Goal: Understand process/instructions

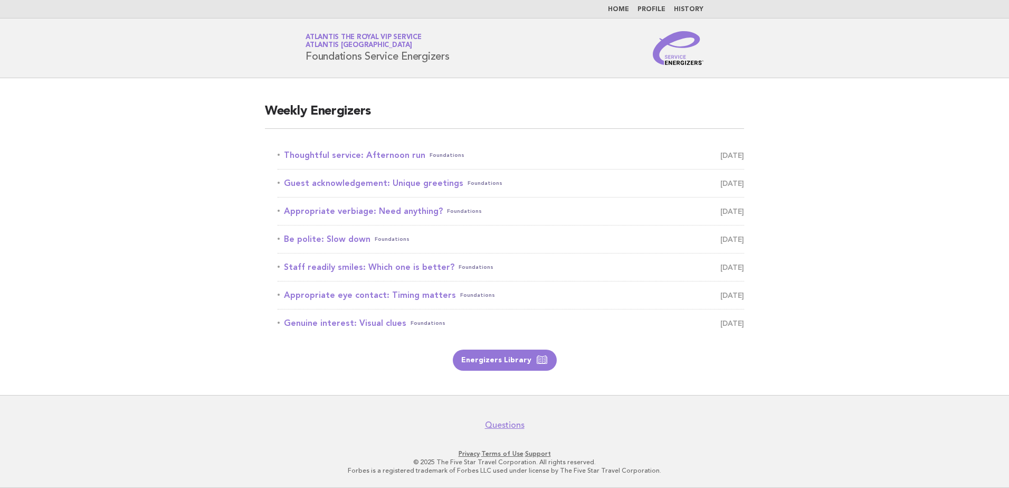
click at [167, 166] on main "Weekly Energizers Thoughtful service: Afternoon run Foundations October 14 Gues…" at bounding box center [504, 236] width 1009 height 317
click at [334, 156] on link "Thoughtful service: Afternoon run Foundations October 14" at bounding box center [511, 155] width 467 height 15
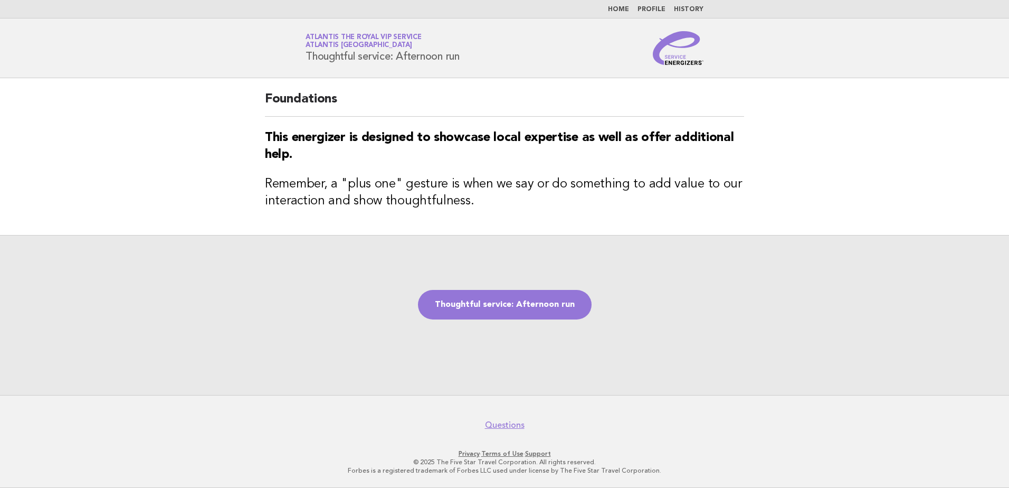
drag, startPoint x: 308, startPoint y: 56, endPoint x: 464, endPoint y: 57, distance: 156.7
click at [464, 57] on div "Service Energizers Atlantis the Royal VIP Service Atlantis [GEOGRAPHIC_DATA] Th…" at bounding box center [504, 48] width 427 height 34
click at [140, 142] on main "Foundations This energizer is designed to showcase local expertise as well as o…" at bounding box center [504, 236] width 1009 height 317
click at [91, 156] on main "Foundations This energizer is designed to showcase local expertise as well as o…" at bounding box center [504, 236] width 1009 height 317
click at [540, 308] on link "Thoughtful service: Afternoon run" at bounding box center [505, 305] width 174 height 30
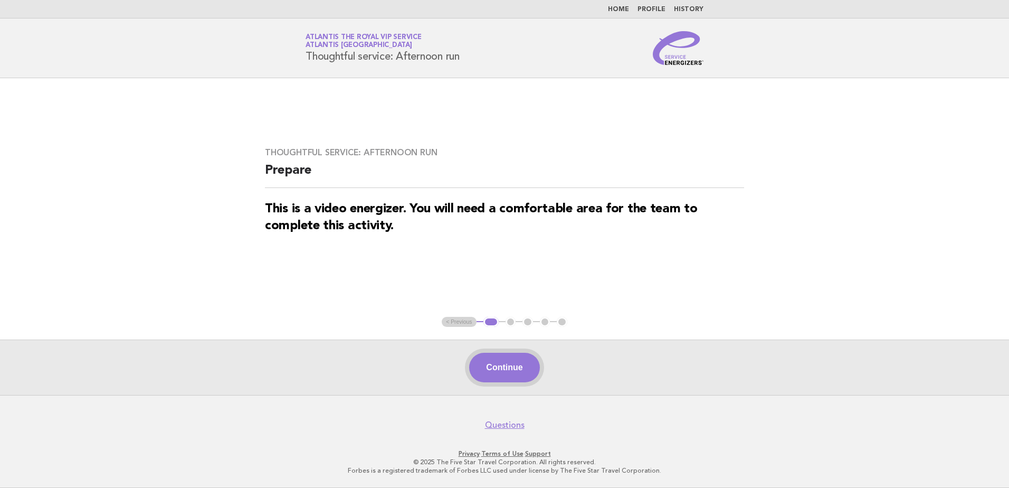
click at [494, 366] on button "Continue" at bounding box center [504, 368] width 70 height 30
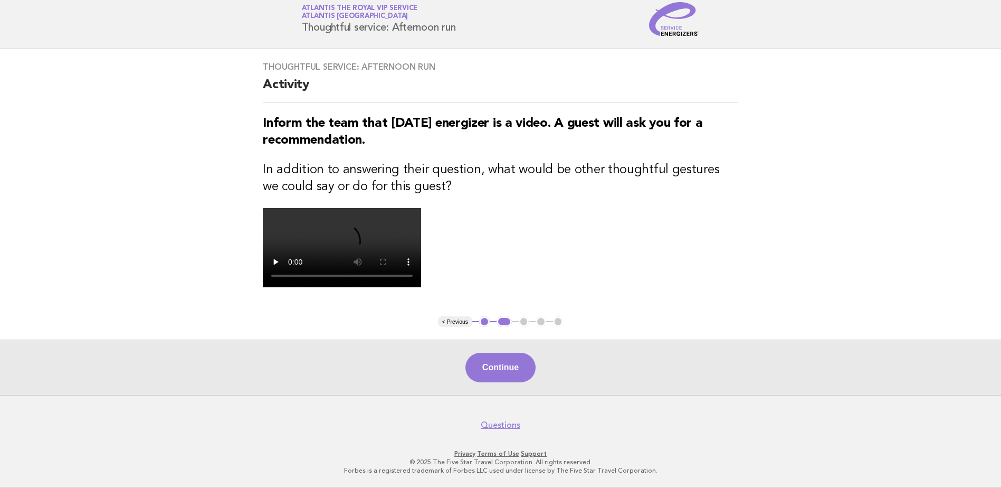
scroll to position [220, 0]
click at [507, 376] on button "Continue" at bounding box center [500, 368] width 70 height 30
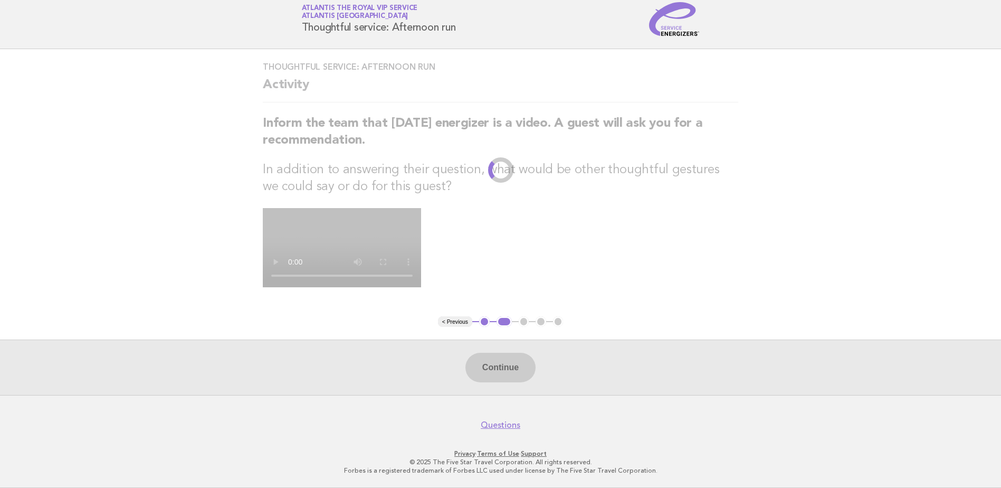
scroll to position [0, 0]
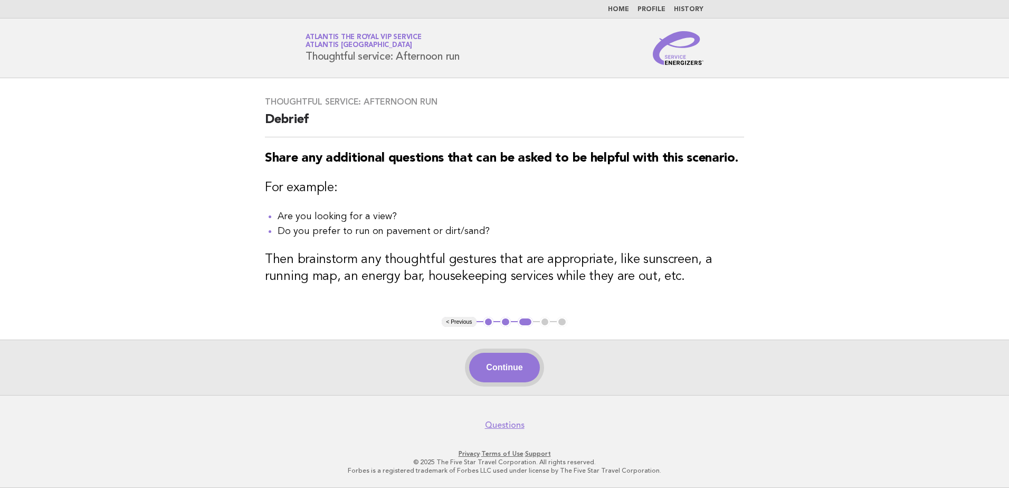
click at [514, 375] on button "Continue" at bounding box center [504, 368] width 70 height 30
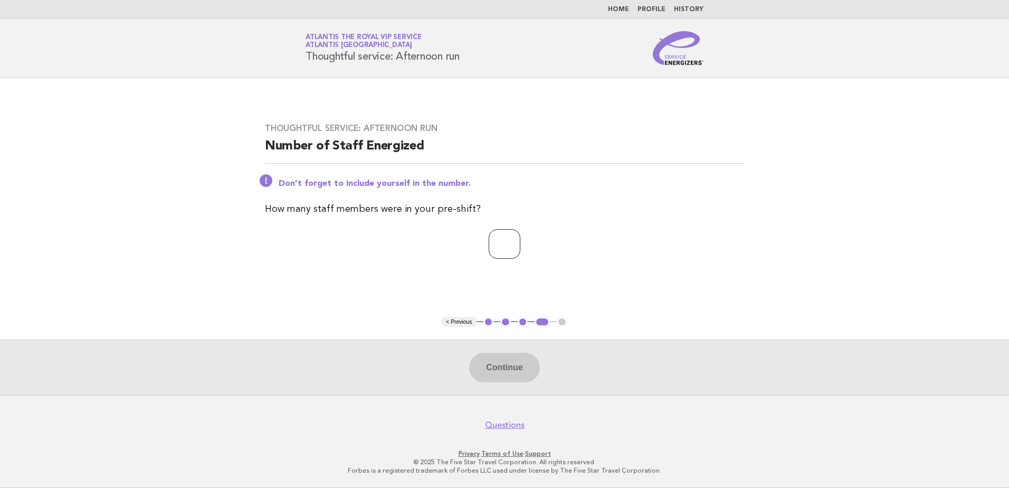
click at [511, 258] on input "number" at bounding box center [505, 244] width 32 height 30
type input "*"
click at [505, 378] on button "Continue" at bounding box center [504, 368] width 70 height 30
